Goal: Transaction & Acquisition: Purchase product/service

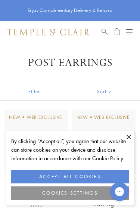
click at [106, 176] on button "ACCEPT ALL COOKIES" at bounding box center [69, 176] width 117 height 13
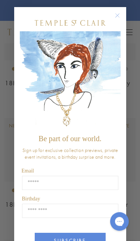
scroll to position [113, 0]
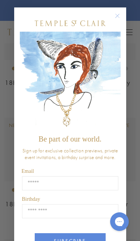
click at [121, 15] on circle "Close dialog" at bounding box center [116, 16] width 9 height 9
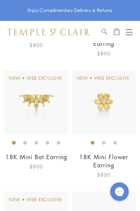
scroll to position [160, 0]
click at [112, 103] on img at bounding box center [104, 103] width 64 height 64
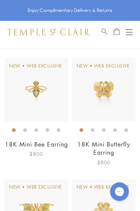
scroll to position [51, 0]
click at [106, 90] on img at bounding box center [104, 90] width 64 height 64
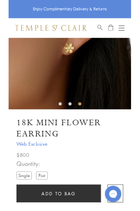
scroll to position [58, 0]
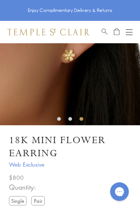
click at [42, 203] on label "Pair" at bounding box center [37, 200] width 13 height 9
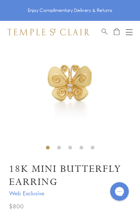
scroll to position [29, 0]
